Goal: Information Seeking & Learning: Learn about a topic

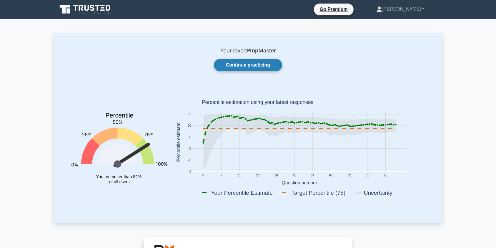
click at [221, 60] on link "Continue practicing" at bounding box center [248, 65] width 68 height 12
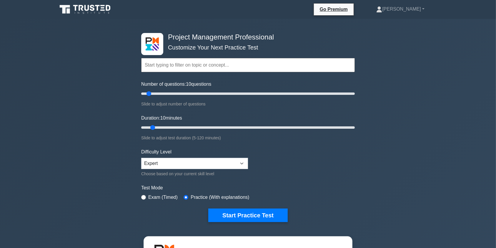
click at [160, 68] on input "text" at bounding box center [248, 65] width 214 height 14
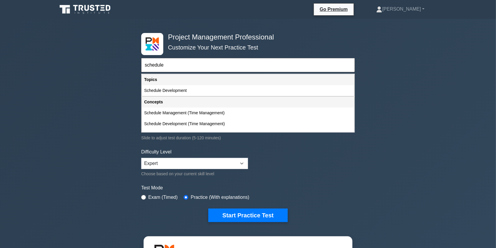
type input "schedule"
click at [76, 8] on icon at bounding box center [85, 9] width 56 height 11
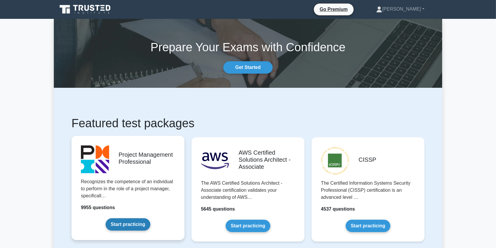
click at [143, 223] on link "Start practicing" at bounding box center [128, 224] width 44 height 12
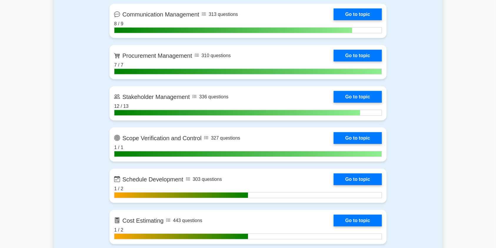
scroll to position [735, 0]
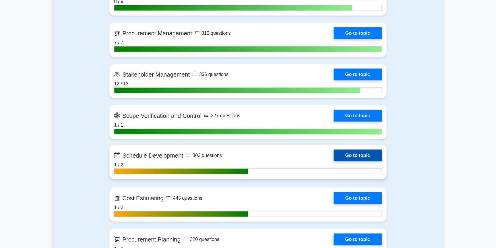
click at [334, 159] on link "Go to topic" at bounding box center [358, 155] width 48 height 12
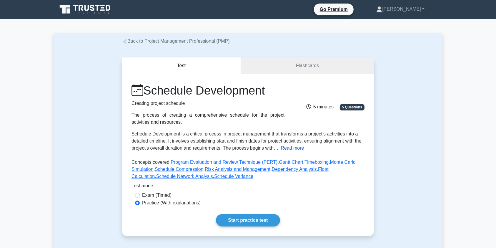
click at [295, 147] on button "Read more" at bounding box center [292, 147] width 23 height 7
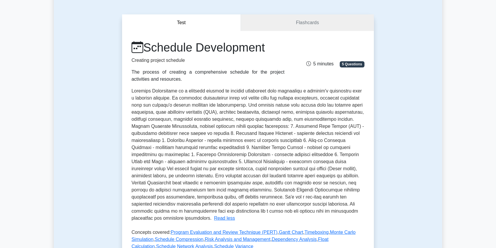
scroll to position [69, 0]
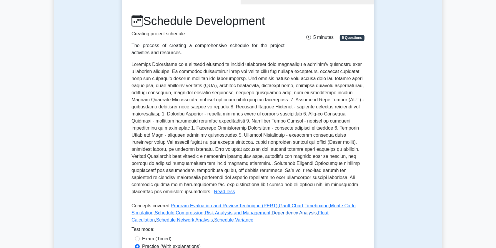
click at [285, 210] on link "Dependency Analysis" at bounding box center [294, 212] width 45 height 5
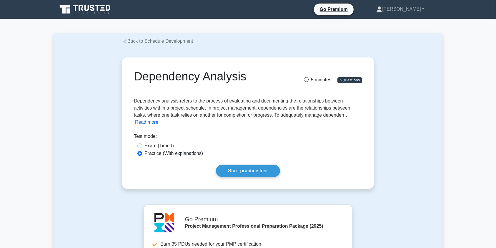
click at [158, 119] on button "Read more" at bounding box center [146, 122] width 23 height 7
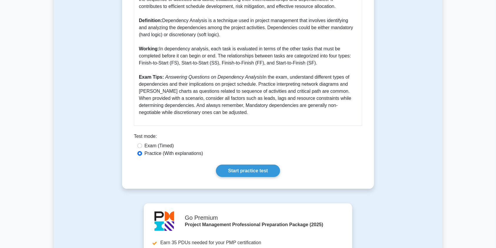
scroll to position [198, 0]
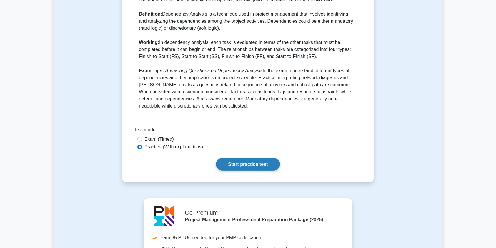
click at [256, 163] on link "Start practice test" at bounding box center [248, 164] width 64 height 12
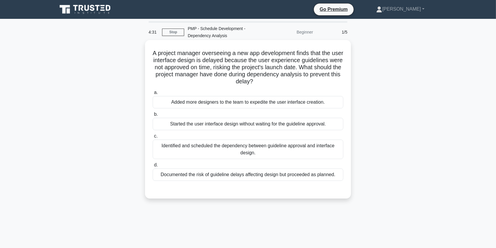
click at [199, 145] on div "Identified and scheduled the dependency between guideline approval and interfac…" at bounding box center [248, 148] width 191 height 19
click at [153, 138] on input "c. Identified and scheduled the dependency between guideline approval and inter…" at bounding box center [153, 136] width 0 height 4
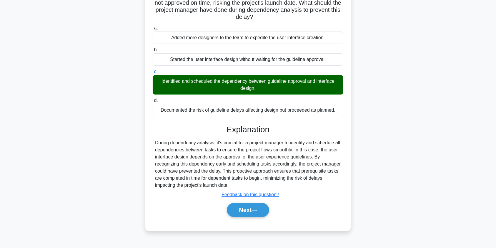
scroll to position [70, 0]
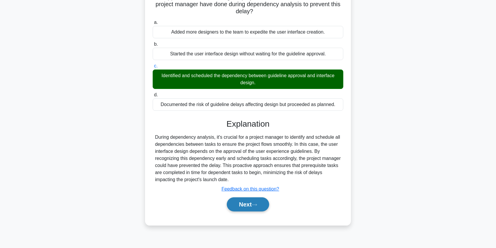
click at [256, 205] on icon at bounding box center [254, 204] width 5 height 3
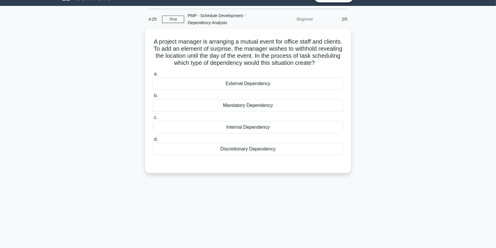
scroll to position [6, 0]
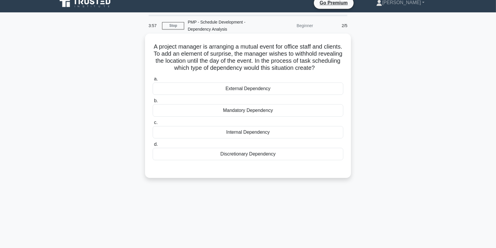
click at [243, 156] on div "Discretionary Dependency" at bounding box center [248, 154] width 191 height 12
click at [153, 146] on input "d. Discretionary Dependency" at bounding box center [153, 144] width 0 height 4
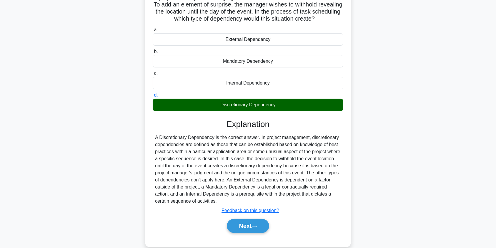
scroll to position [70, 0]
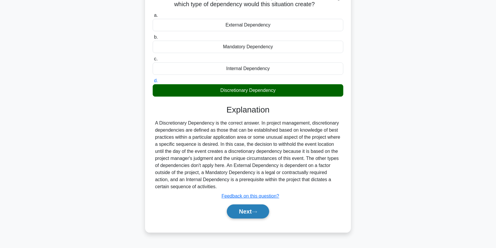
click at [238, 213] on button "Next" at bounding box center [248, 211] width 42 height 14
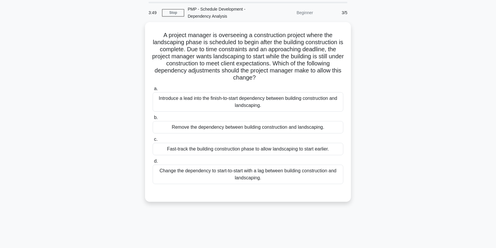
scroll to position [0, 0]
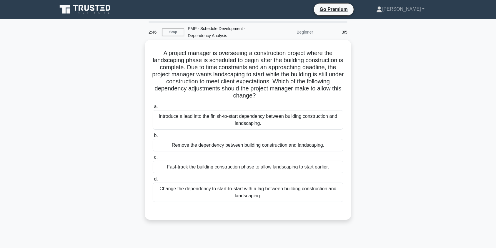
click at [249, 197] on div "Change the dependency to start-to-start with a lag between building constructio…" at bounding box center [248, 191] width 191 height 19
click at [153, 181] on input "d. Change the dependency to start-to-start with a lag between building construc…" at bounding box center [153, 179] width 0 height 4
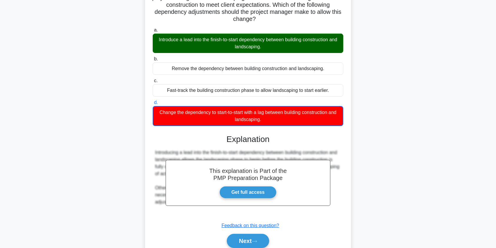
scroll to position [95, 0]
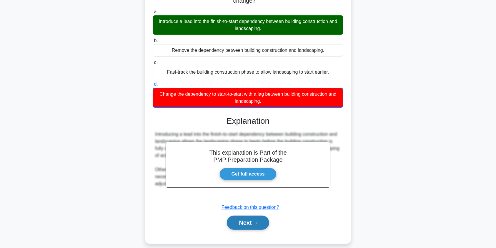
click at [252, 227] on button "Next" at bounding box center [248, 222] width 42 height 14
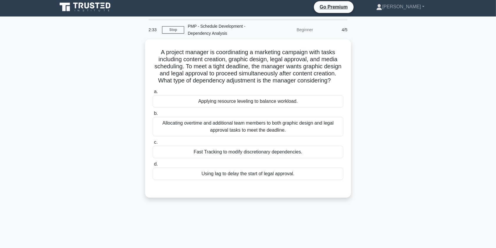
scroll to position [0, 0]
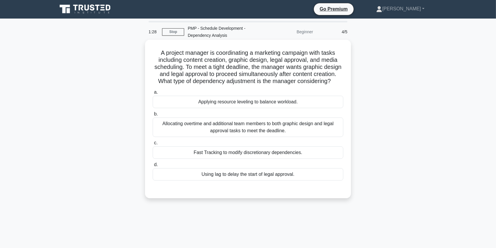
click at [255, 180] on div "Using lag to delay the start of legal approval." at bounding box center [248, 174] width 191 height 12
click at [153, 167] on input "d. Using lag to delay the start of legal approval." at bounding box center [153, 165] width 0 height 4
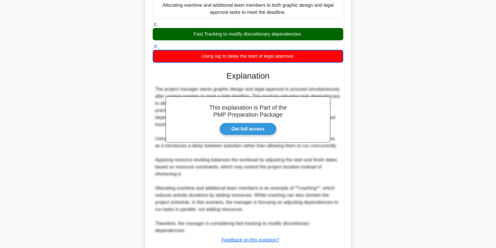
scroll to position [158, 0]
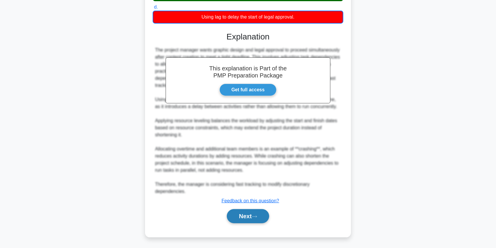
click at [244, 217] on button "Next" at bounding box center [248, 216] width 42 height 14
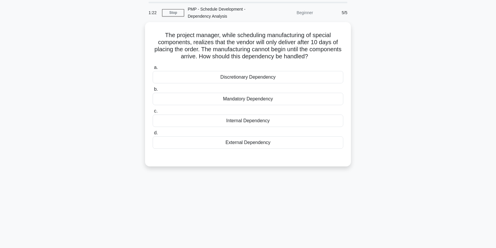
scroll to position [0, 0]
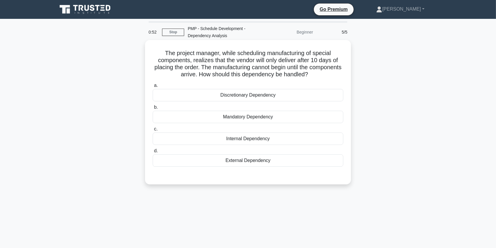
click at [267, 120] on div "Mandatory Dependency" at bounding box center [248, 117] width 191 height 12
click at [153, 109] on input "b. Mandatory Dependency" at bounding box center [153, 107] width 0 height 4
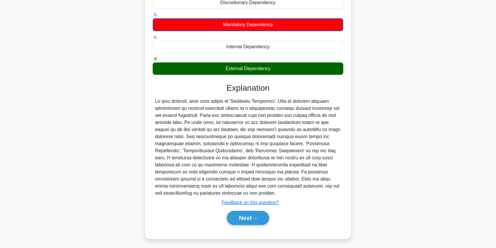
scroll to position [94, 0]
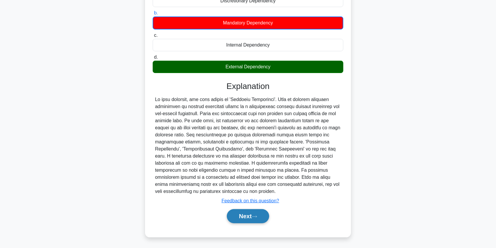
click at [254, 219] on button "Next" at bounding box center [248, 216] width 42 height 14
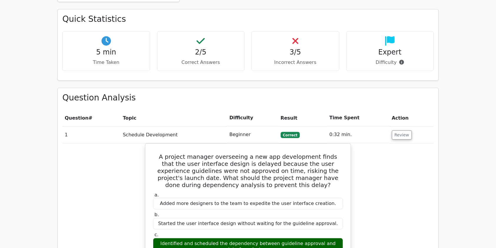
scroll to position [347, 0]
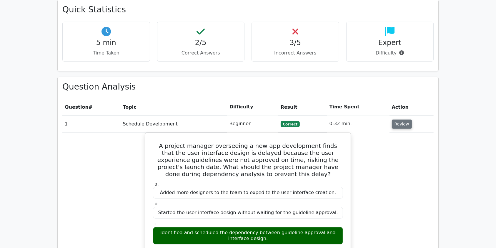
click at [399, 119] on button "Review" at bounding box center [402, 123] width 20 height 9
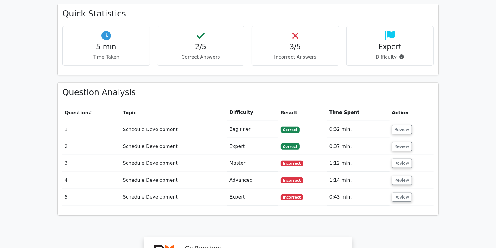
scroll to position [381, 0]
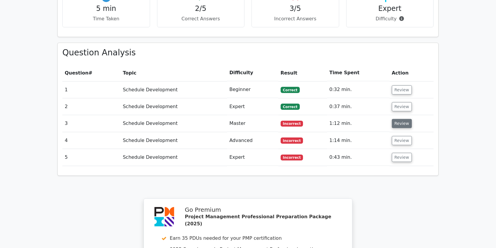
click at [400, 119] on button "Review" at bounding box center [402, 123] width 20 height 9
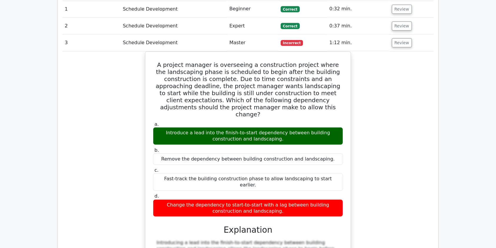
scroll to position [436, 0]
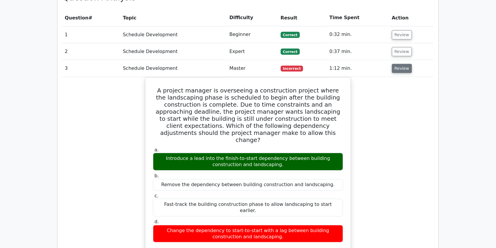
click at [406, 64] on button "Review" at bounding box center [402, 68] width 20 height 9
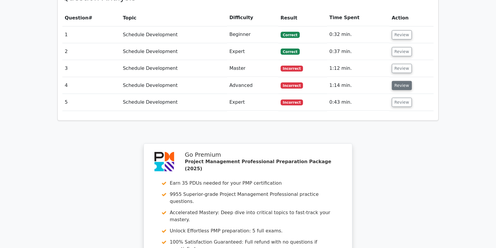
click at [401, 81] on button "Review" at bounding box center [402, 85] width 20 height 9
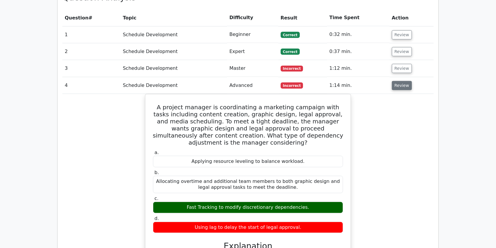
click at [404, 81] on button "Review" at bounding box center [402, 85] width 20 height 9
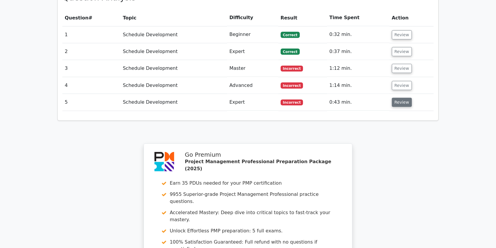
click at [396, 98] on button "Review" at bounding box center [402, 102] width 20 height 9
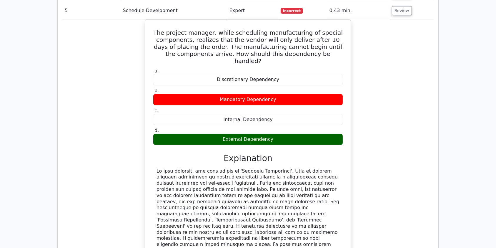
scroll to position [365, 0]
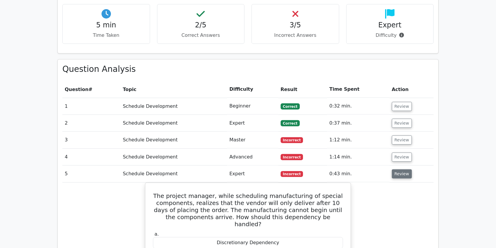
click at [401, 169] on button "Review" at bounding box center [402, 173] width 20 height 9
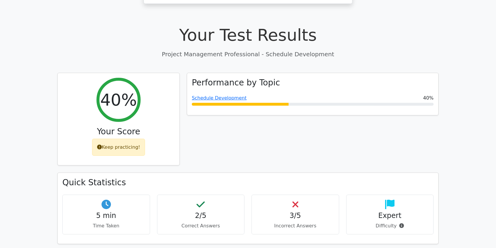
scroll to position [172, 0]
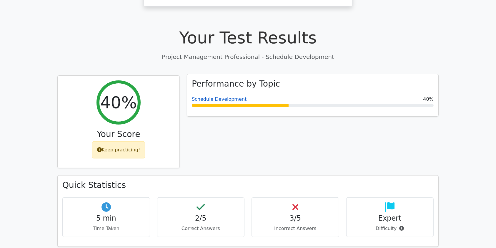
click at [223, 96] on link "Schedule Development" at bounding box center [219, 99] width 55 height 6
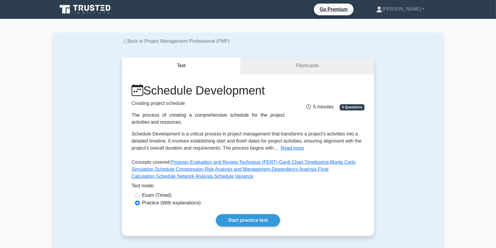
click at [313, 65] on link "Flashcards" at bounding box center [307, 65] width 133 height 17
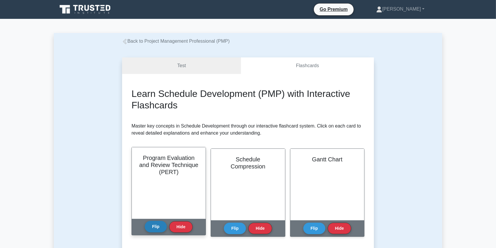
click at [159, 227] on button "Flip" at bounding box center [156, 226] width 22 height 11
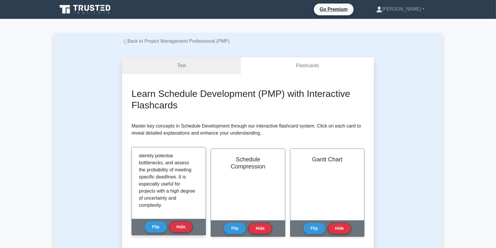
scroll to position [116, 0]
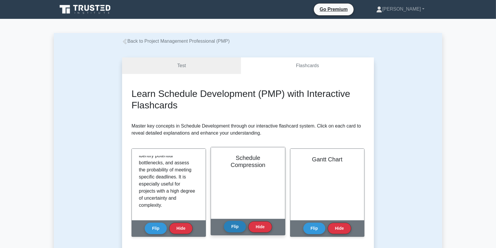
click at [238, 224] on button "Flip" at bounding box center [235, 226] width 22 height 11
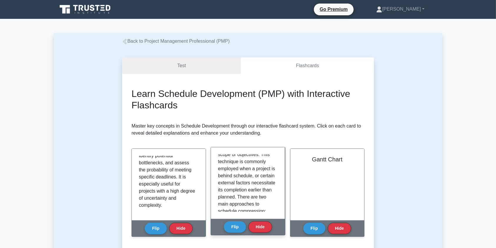
scroll to position [36, 0]
